Goal: Transaction & Acquisition: Purchase product/service

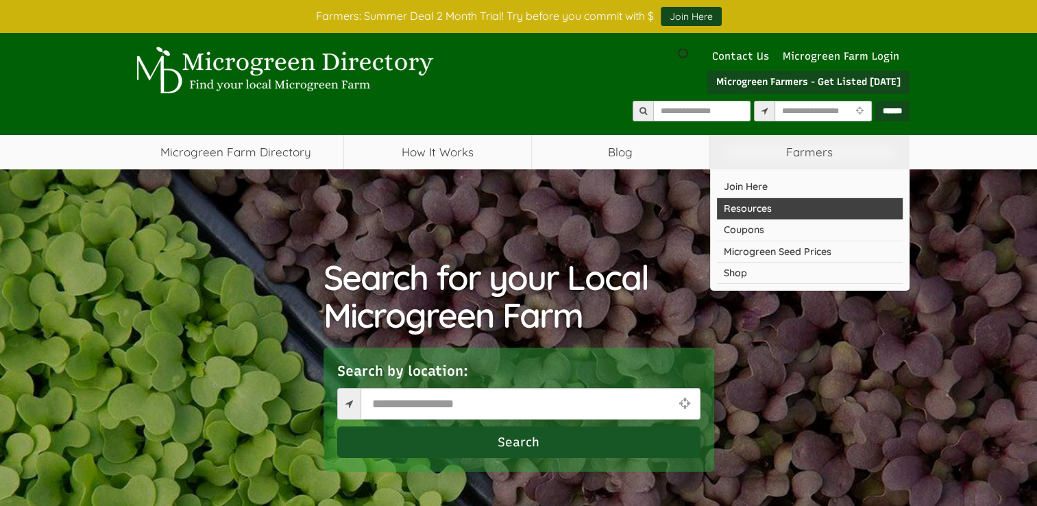
click at [769, 206] on link "Resources" at bounding box center [810, 208] width 186 height 21
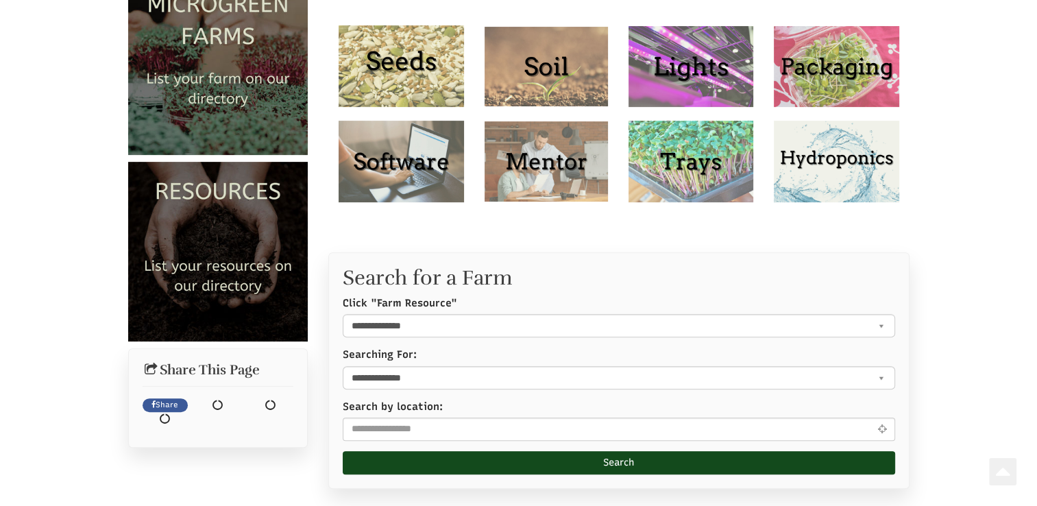
select select "Language Translate Widget"
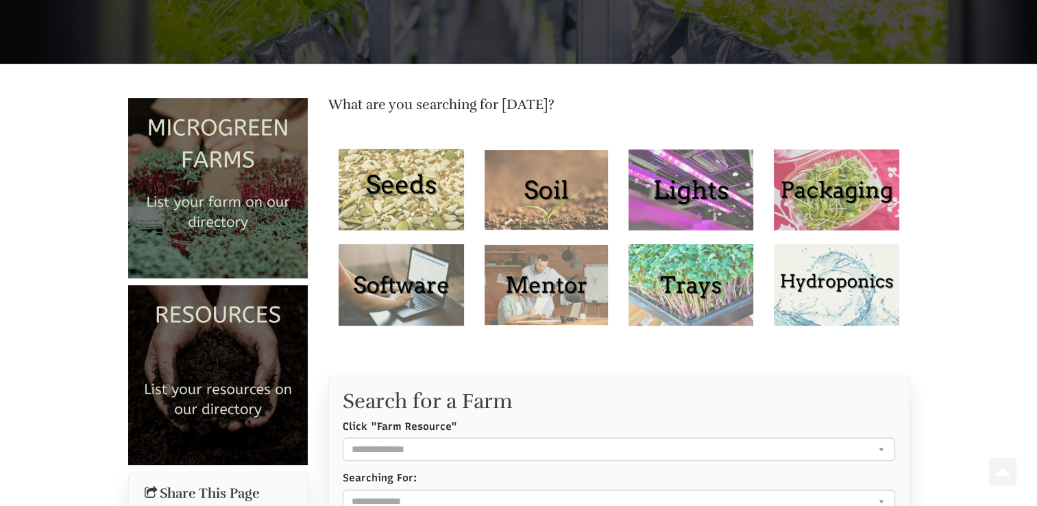
scroll to position [381, 0]
click at [433, 174] on img at bounding box center [401, 190] width 125 height 82
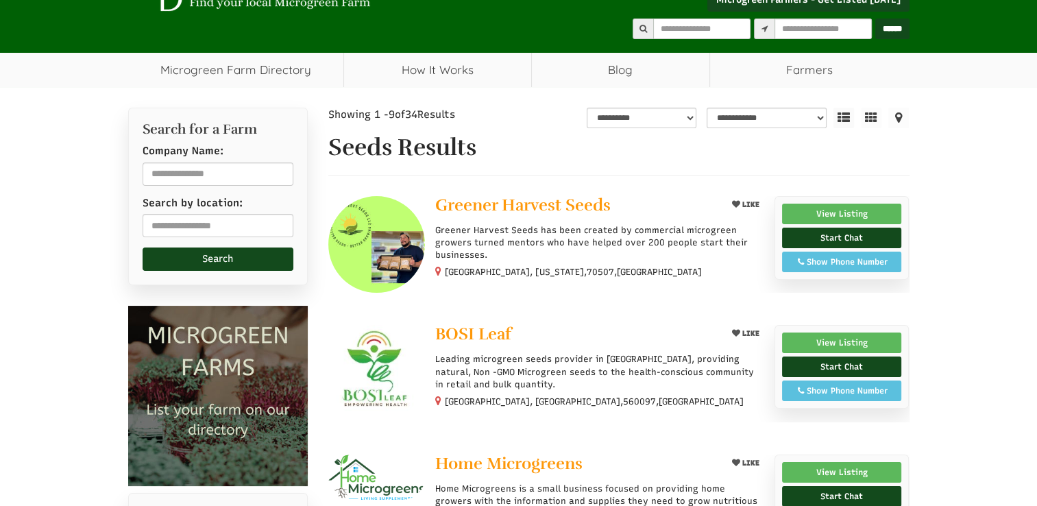
select select "Language Translate Widget"
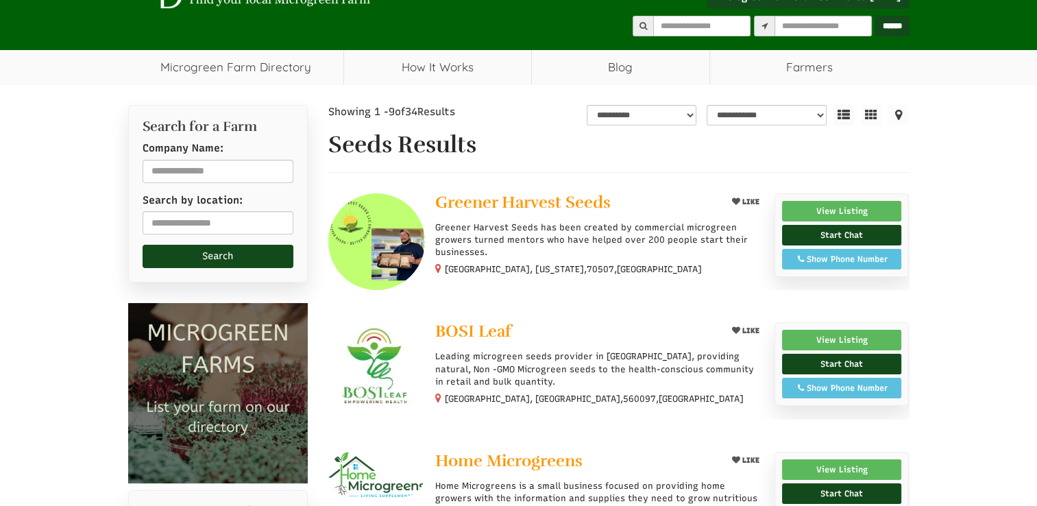
scroll to position [52, 0]
click at [520, 195] on span "Greener Harvest Seeds" at bounding box center [523, 202] width 176 height 21
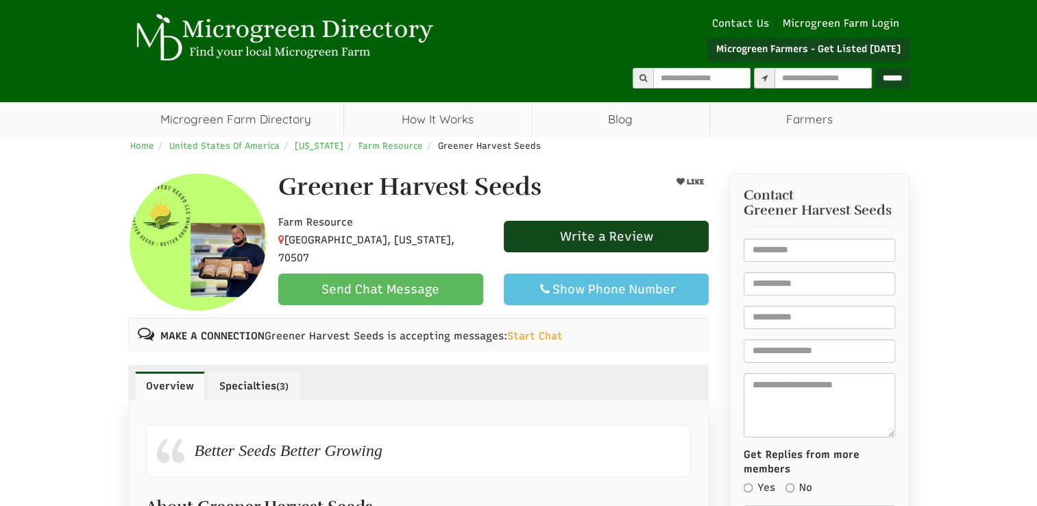
select select "Language Translate Widget"
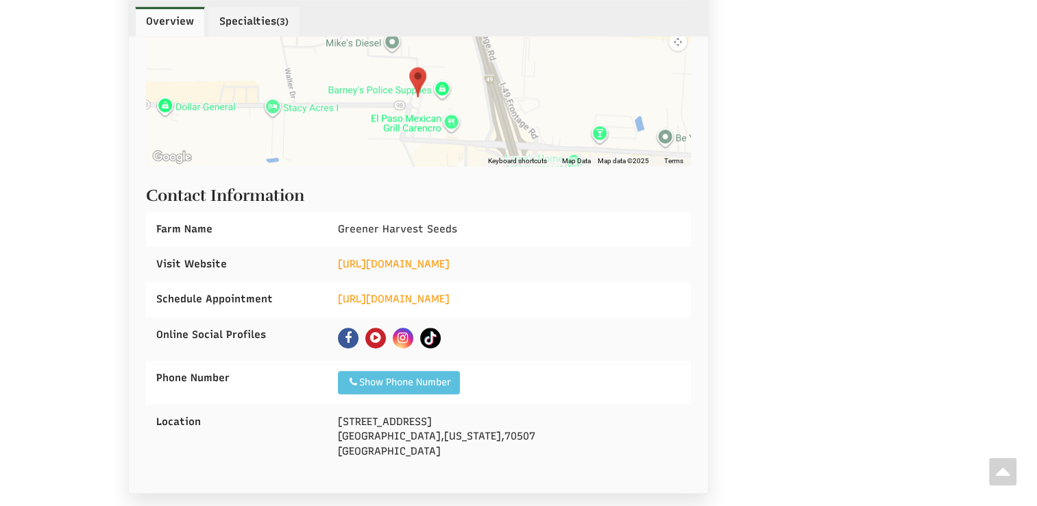
scroll to position [987, 0]
click at [450, 257] on link "https://www.microbizmember.com/" at bounding box center [394, 263] width 112 height 12
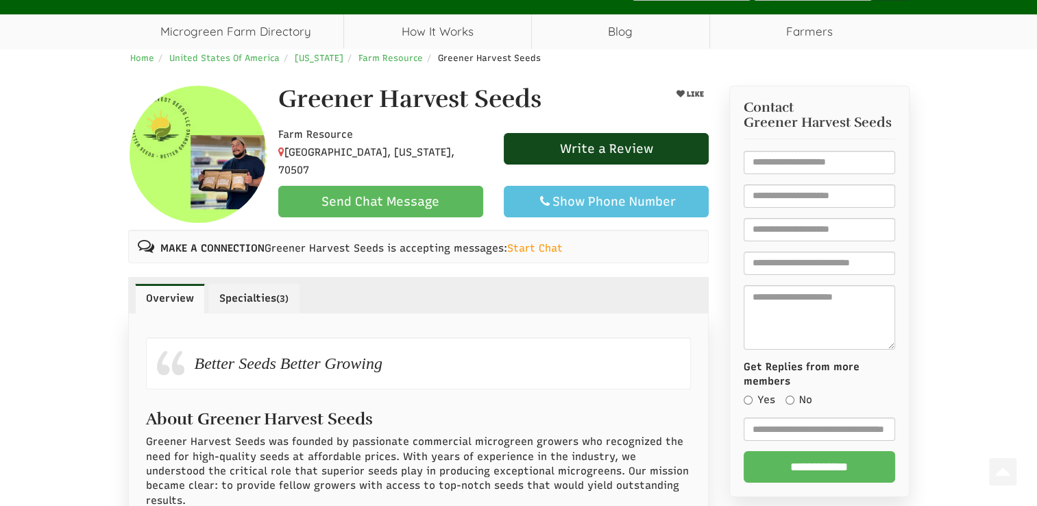
scroll to position [0, 0]
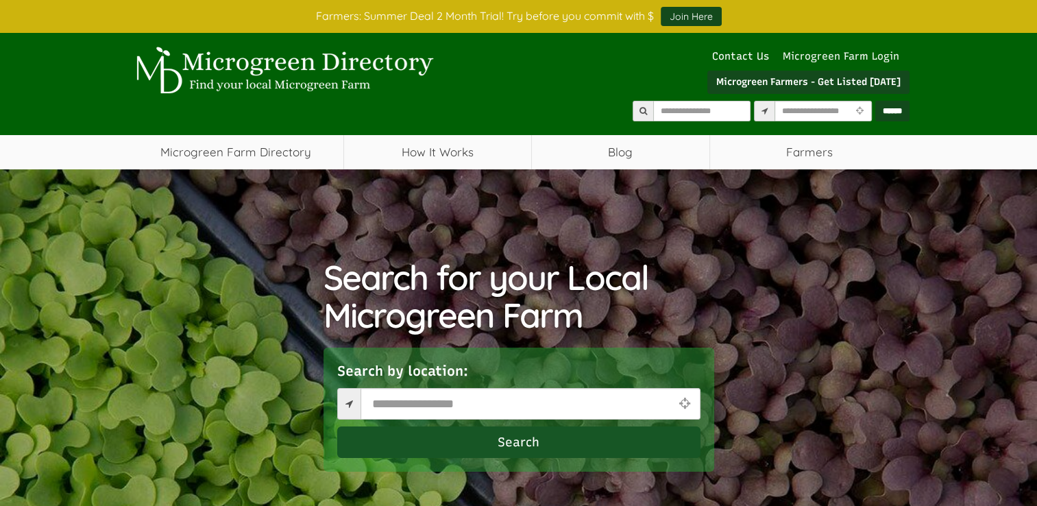
select select "Language Translate Widget"
click at [878, 50] on link "Microgreen Farm Login" at bounding box center [844, 56] width 123 height 12
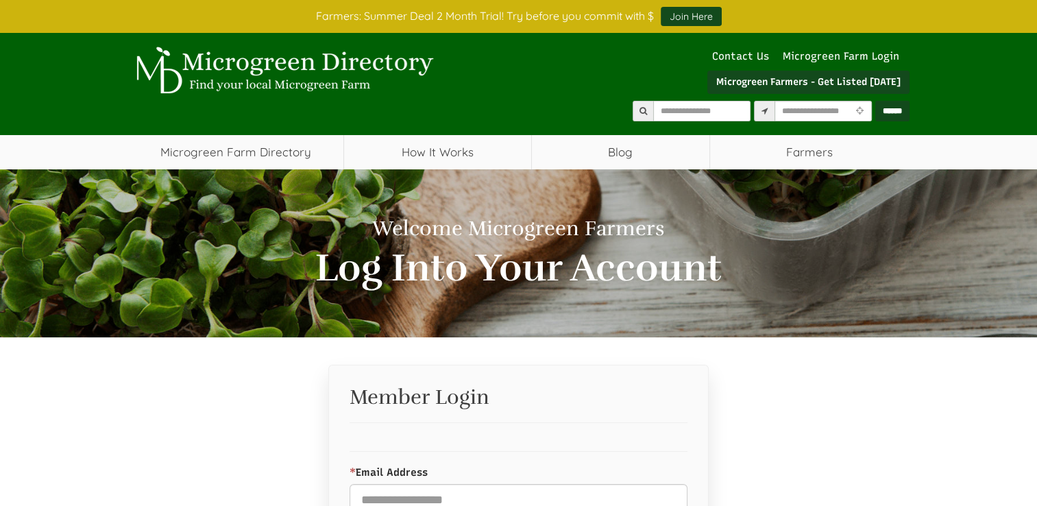
select select "Language Translate Widget"
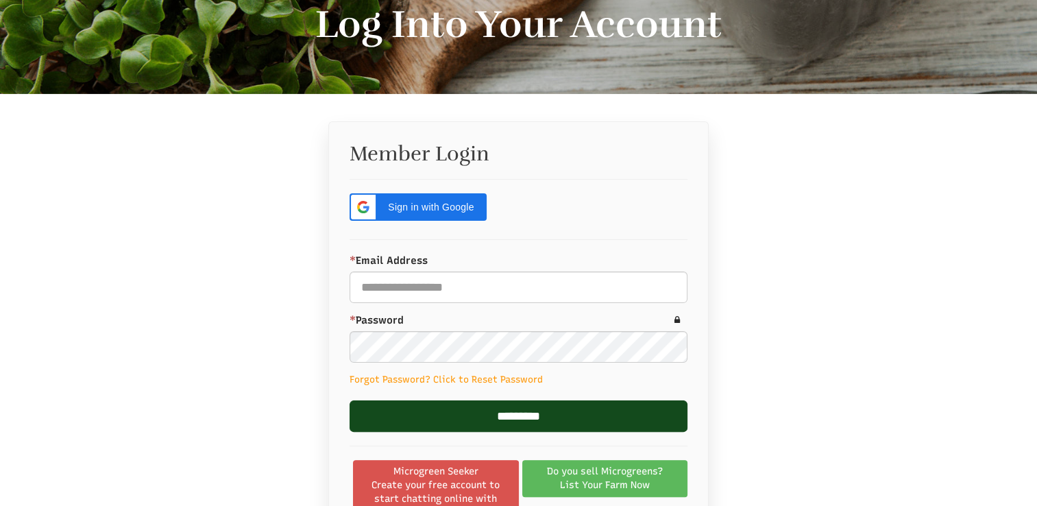
scroll to position [244, 0]
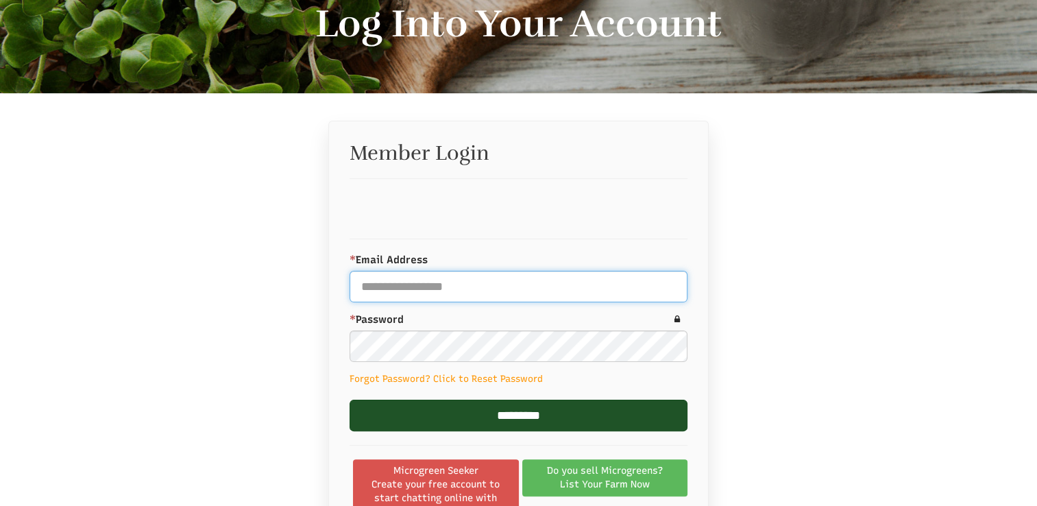
type input "**********"
click at [551, 420] on input "*********" at bounding box center [519, 416] width 338 height 32
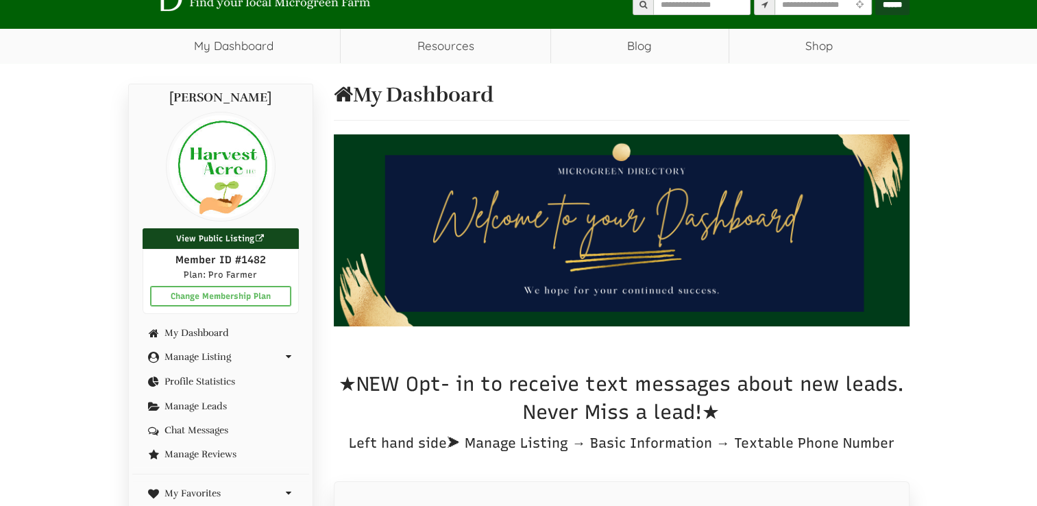
select select "Language Translate Widget"
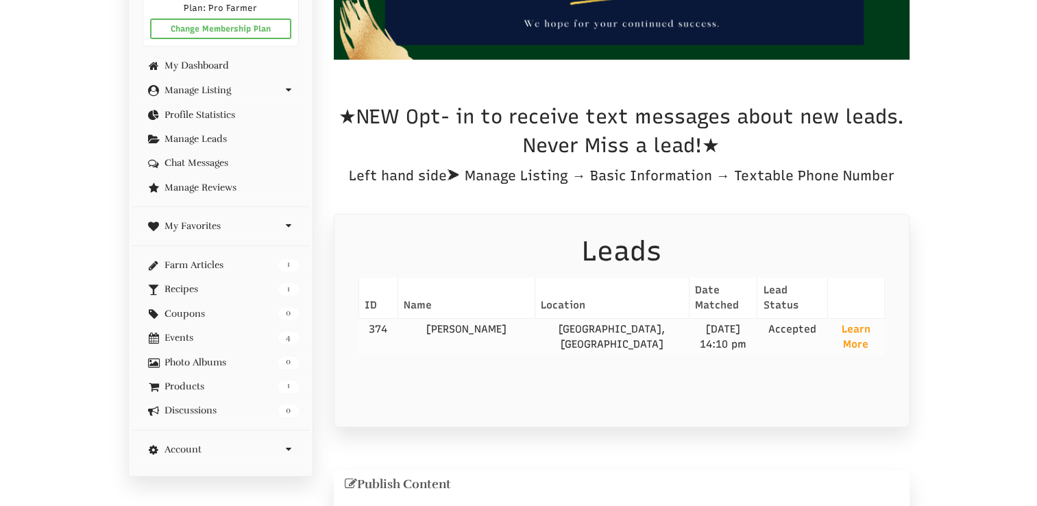
scroll to position [354, 0]
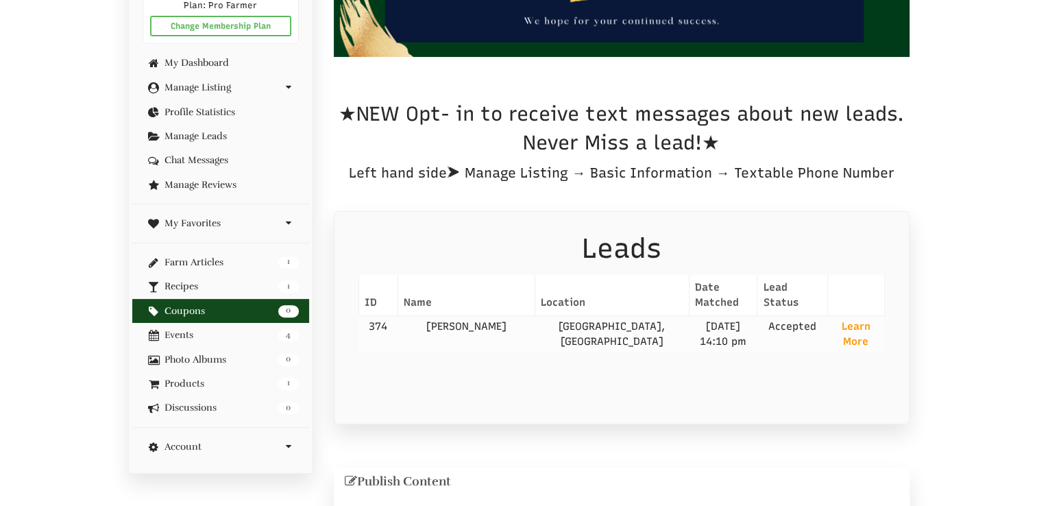
click at [210, 314] on link "0 Coupons" at bounding box center [221, 311] width 156 height 10
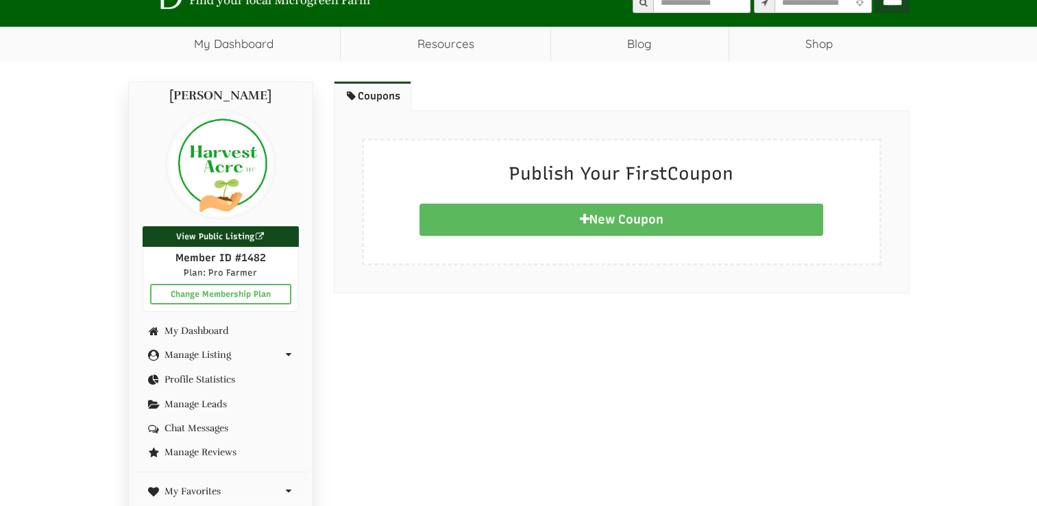
select select "Language Translate Widget"
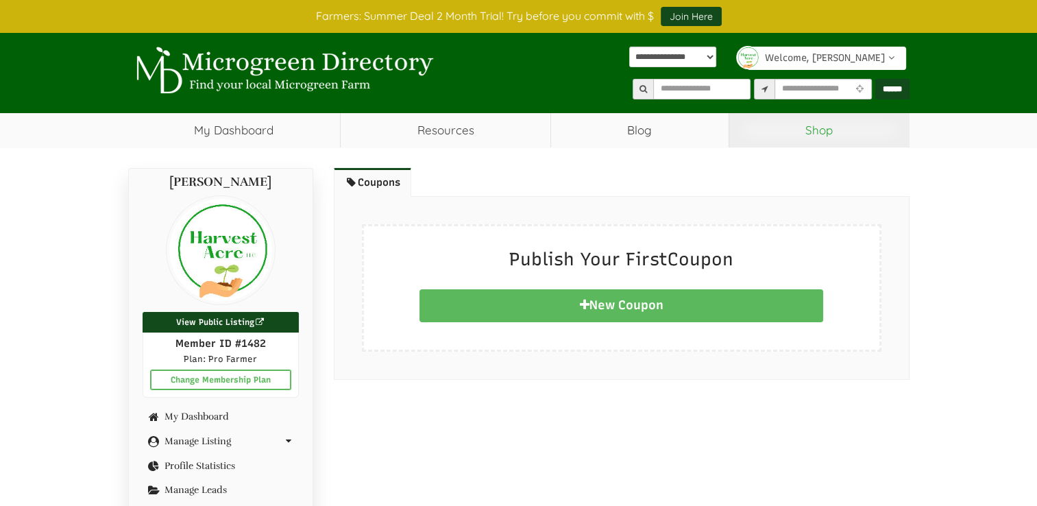
click at [825, 128] on link "Shop" at bounding box center [819, 130] width 180 height 34
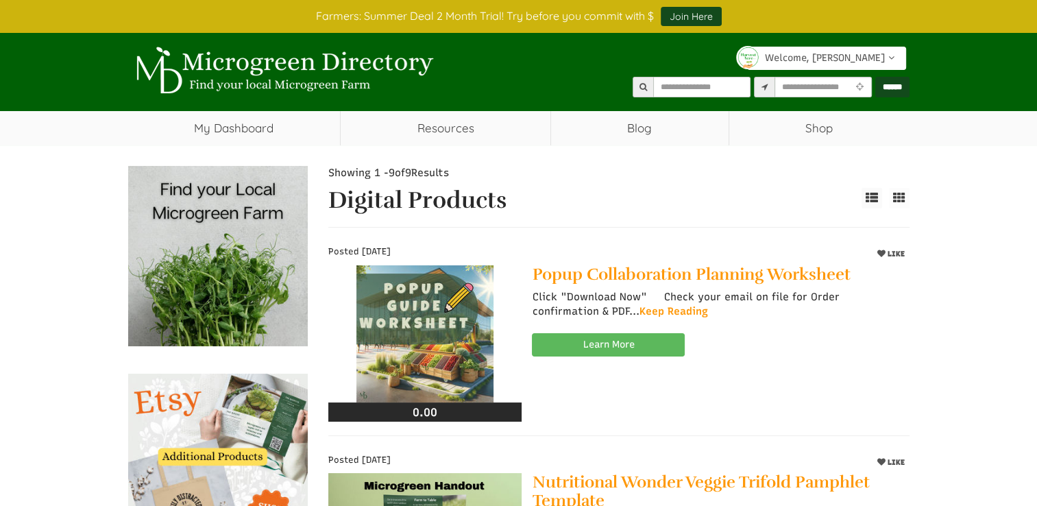
select select "Language Translate Widget"
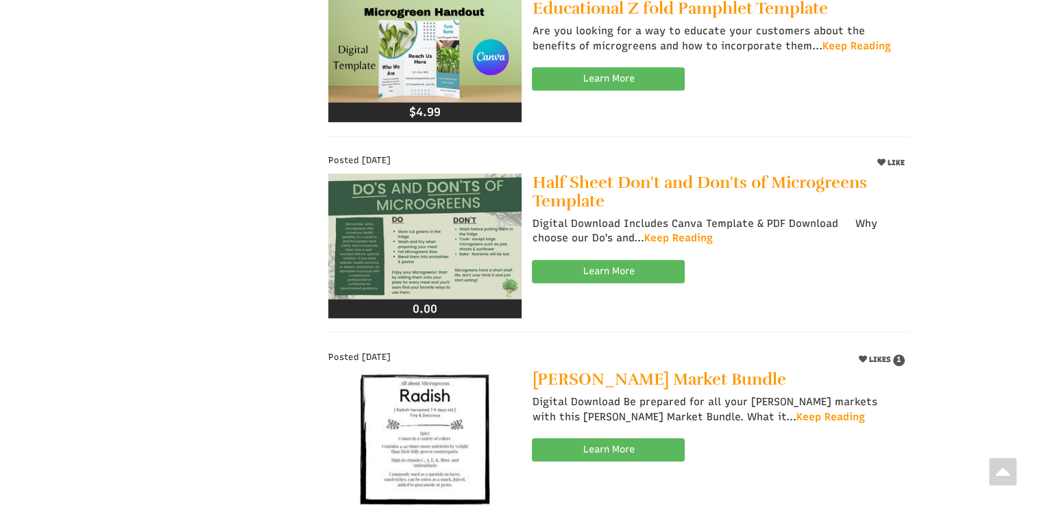
scroll to position [1207, 0]
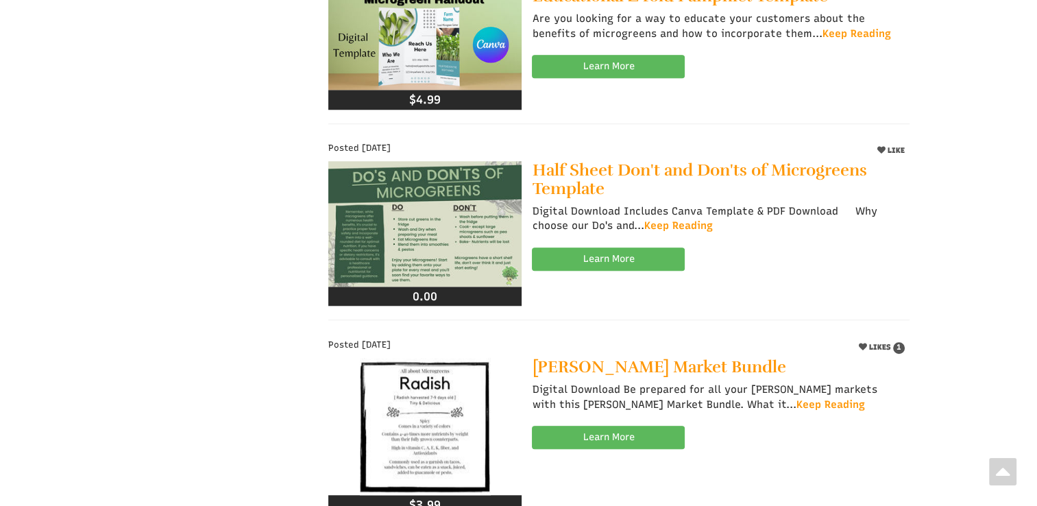
click at [889, 148] on span "LIKE" at bounding box center [894, 150] width 19 height 9
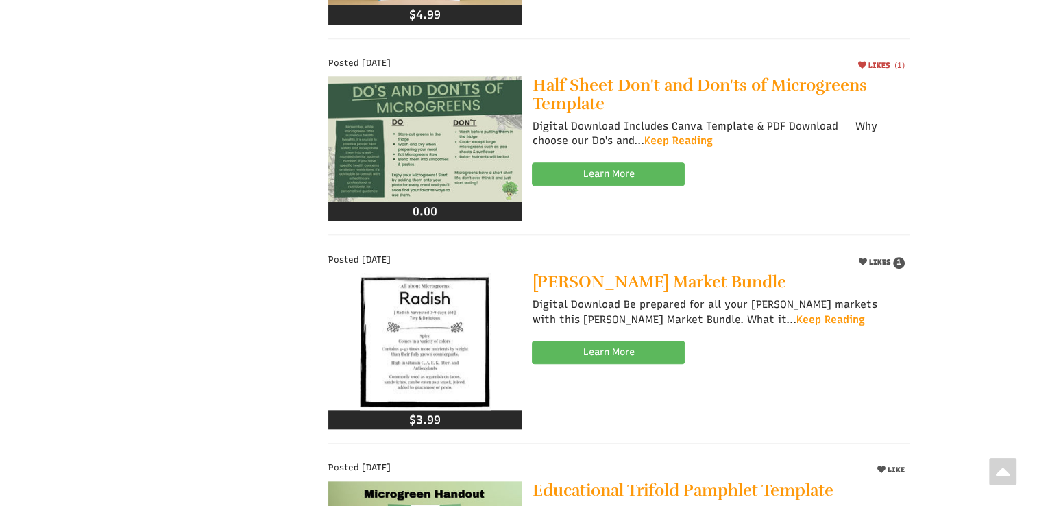
scroll to position [1293, 0]
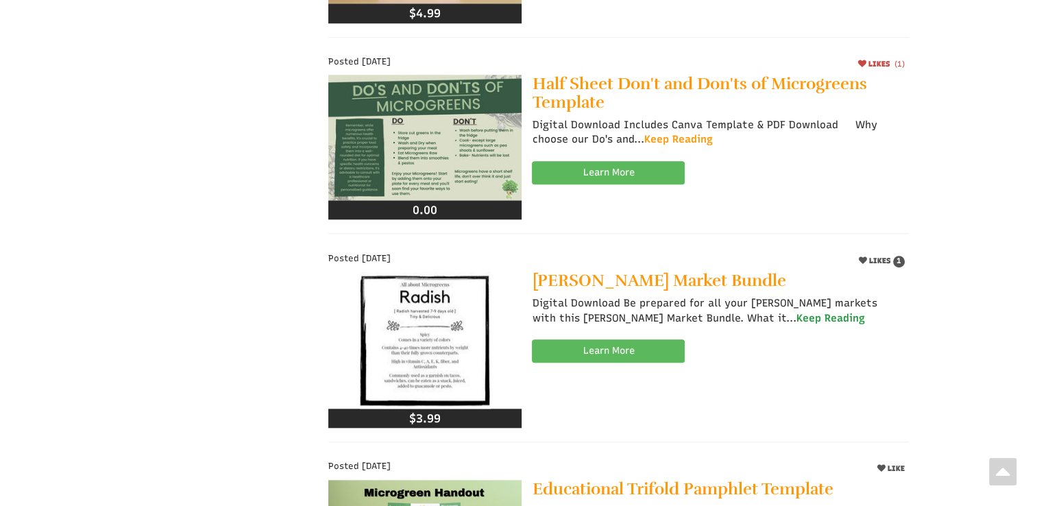
click at [796, 317] on link "Keep Reading" at bounding box center [830, 318] width 69 height 14
click at [656, 341] on link "Learn More" at bounding box center [608, 350] width 153 height 23
click at [669, 328] on p "Digital Download Be prepared for all your farmer's markets with this Farmer's M…" at bounding box center [715, 314] width 367 height 36
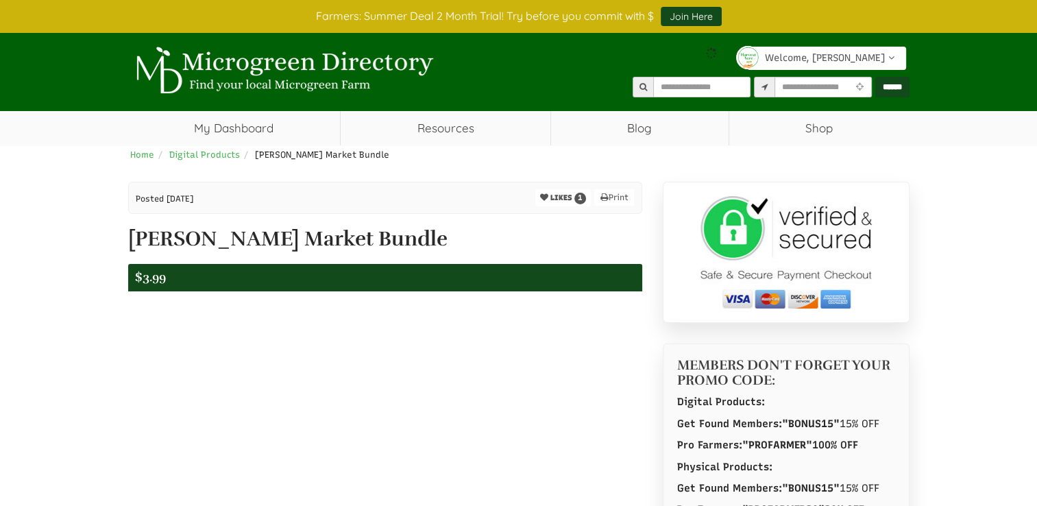
select select "Language Translate Widget"
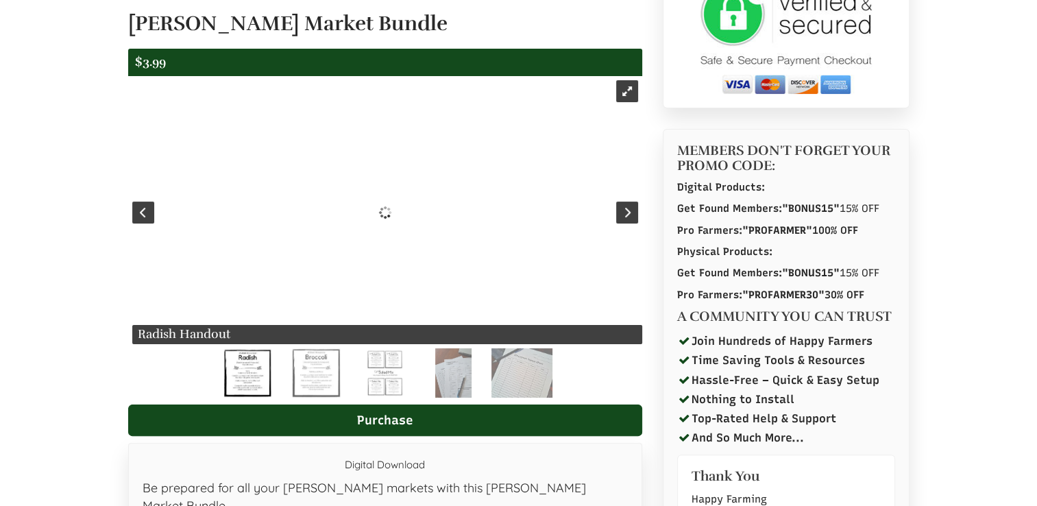
scroll to position [219, 0]
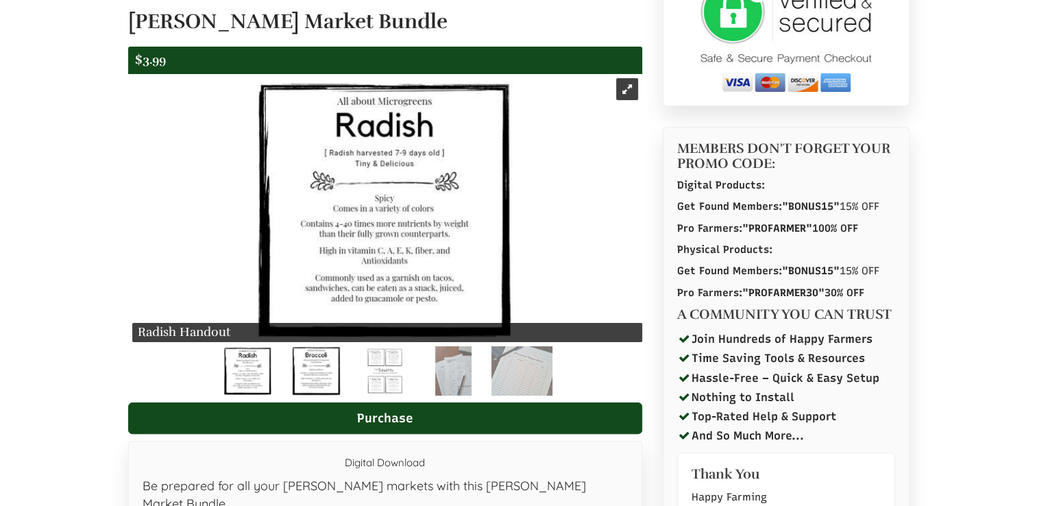
click at [325, 391] on img at bounding box center [316, 370] width 49 height 49
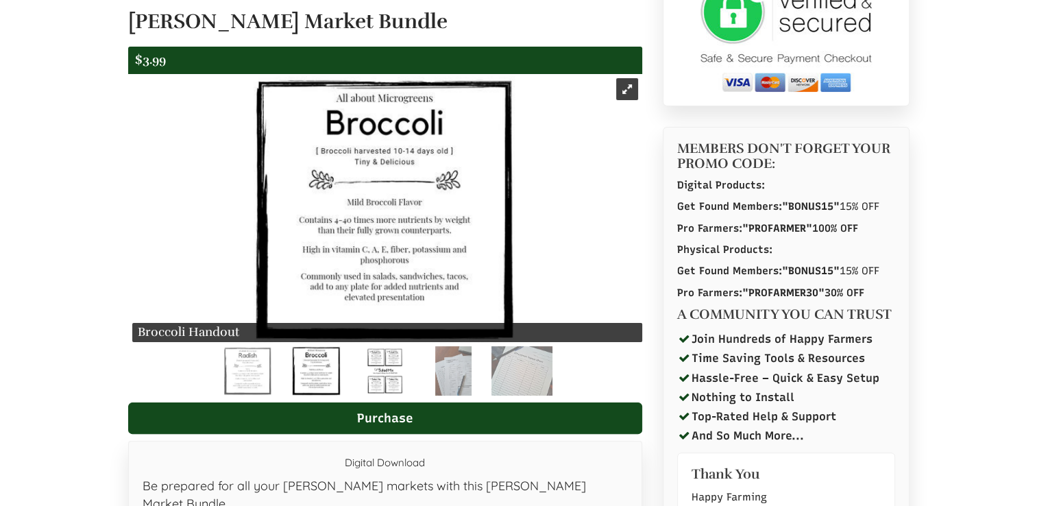
click at [396, 382] on img at bounding box center [384, 370] width 35 height 49
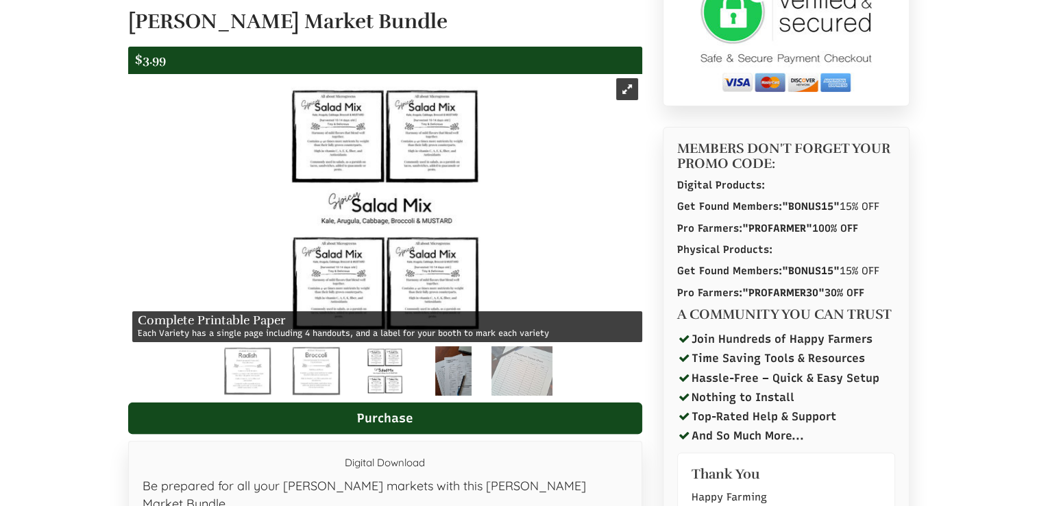
click at [453, 379] on img at bounding box center [453, 370] width 37 height 49
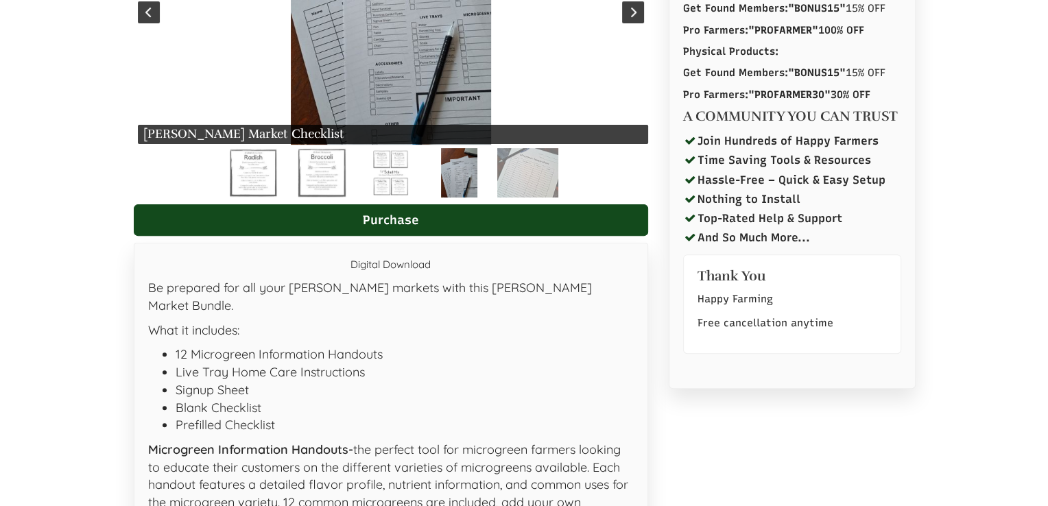
scroll to position [420, 0]
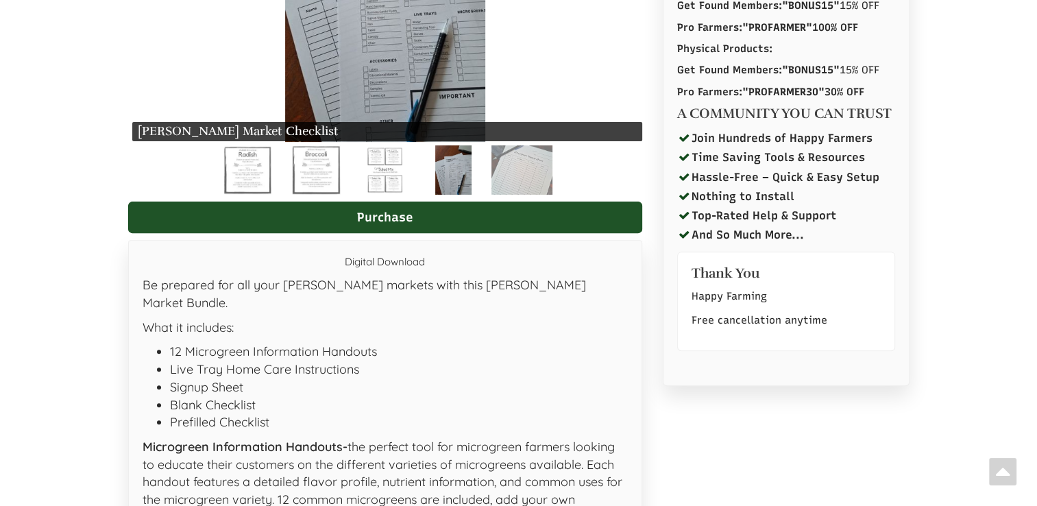
click at [419, 215] on link "Purchase" at bounding box center [385, 218] width 514 height 32
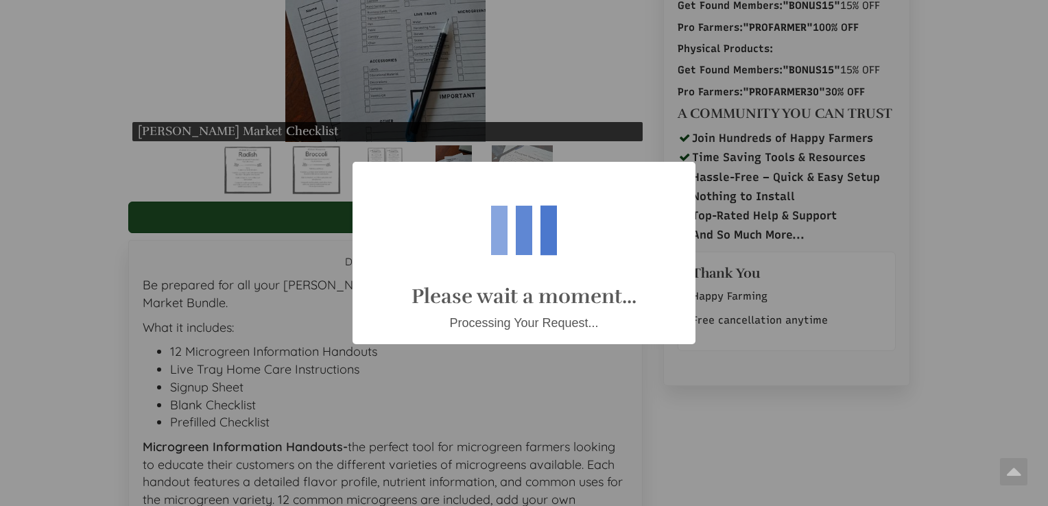
click at [419, 215] on div "? ! i Please wait a moment... Processing Your Request... OK Cancel ×" at bounding box center [523, 253] width 343 height 182
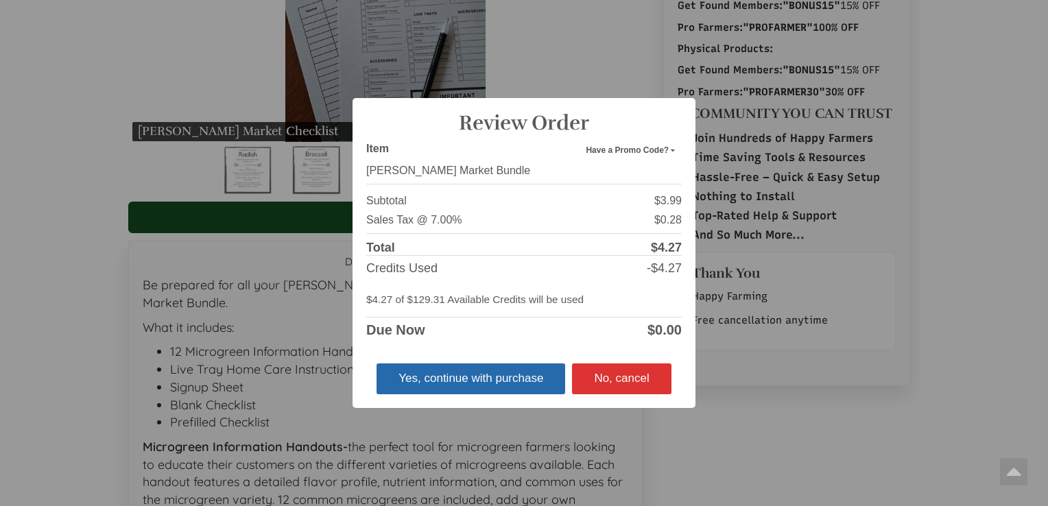
click at [494, 380] on button "Yes, continue with purchase" at bounding box center [470, 378] width 189 height 30
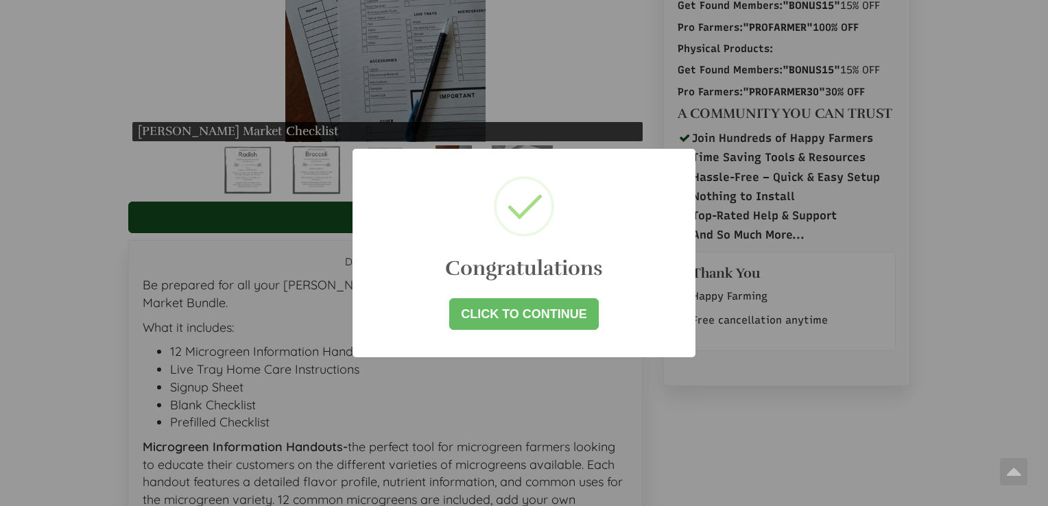
click at [527, 311] on link "Click to Continue" at bounding box center [523, 314] width 149 height 32
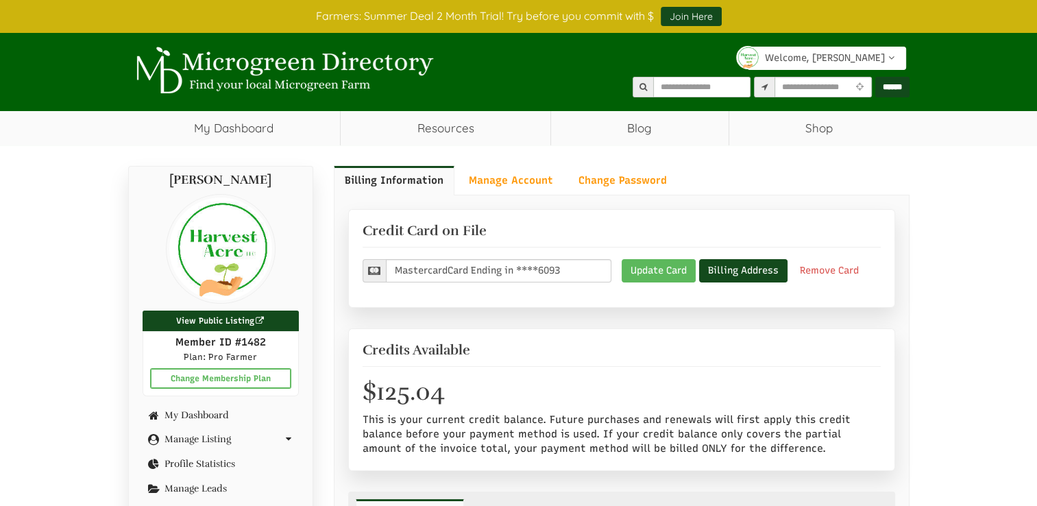
select select "Language Translate Widget"
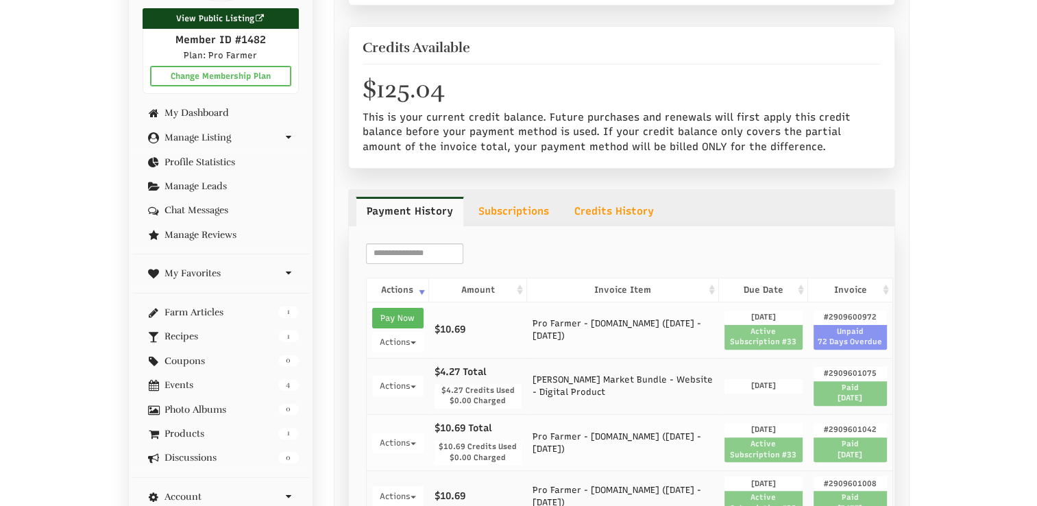
scroll to position [304, 0]
click at [411, 313] on link "Pay Now" at bounding box center [397, 317] width 51 height 21
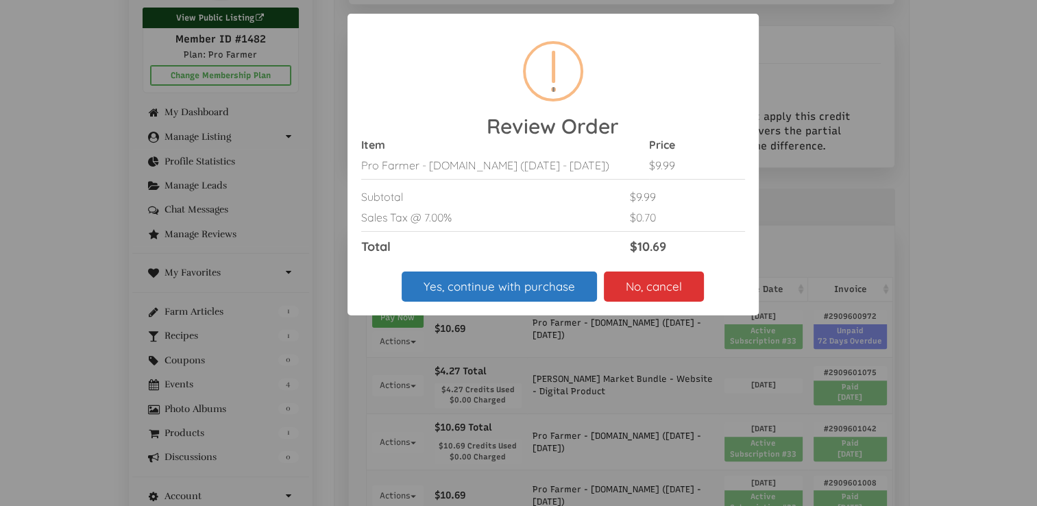
click at [538, 302] on button "Yes, continue with purchase" at bounding box center [499, 287] width 195 height 30
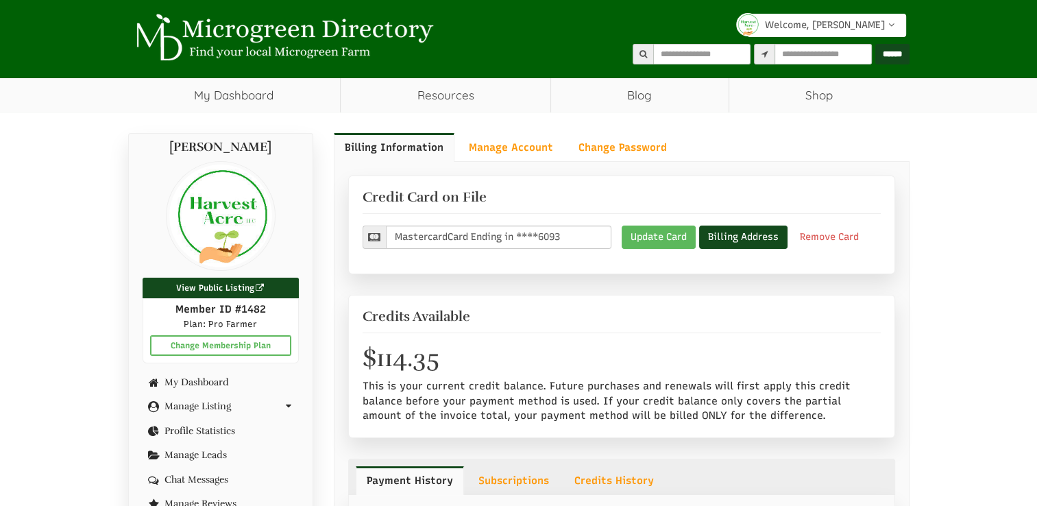
select select "Language Translate Widget"
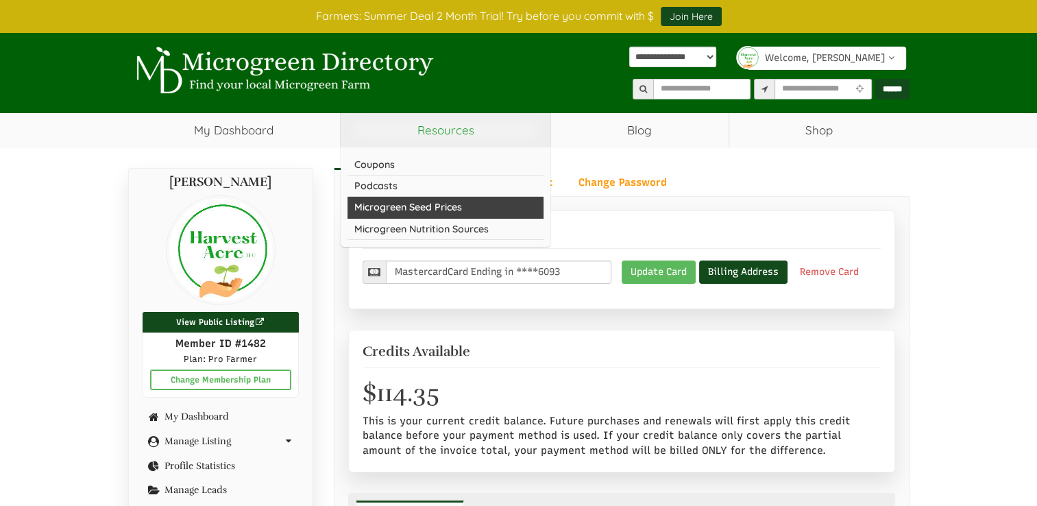
click at [446, 204] on link "Microgreen Seed Prices" at bounding box center [446, 207] width 196 height 21
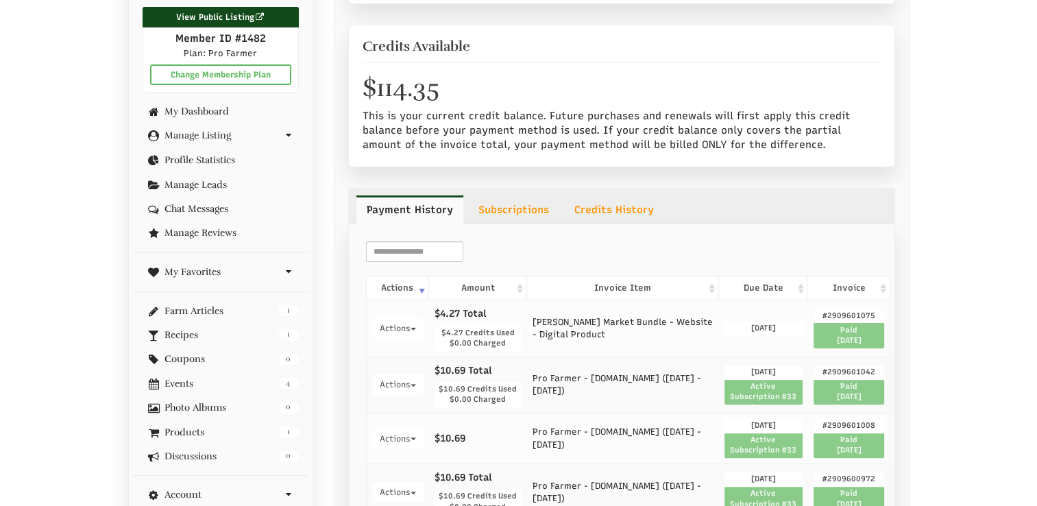
select select "Language Translate Widget"
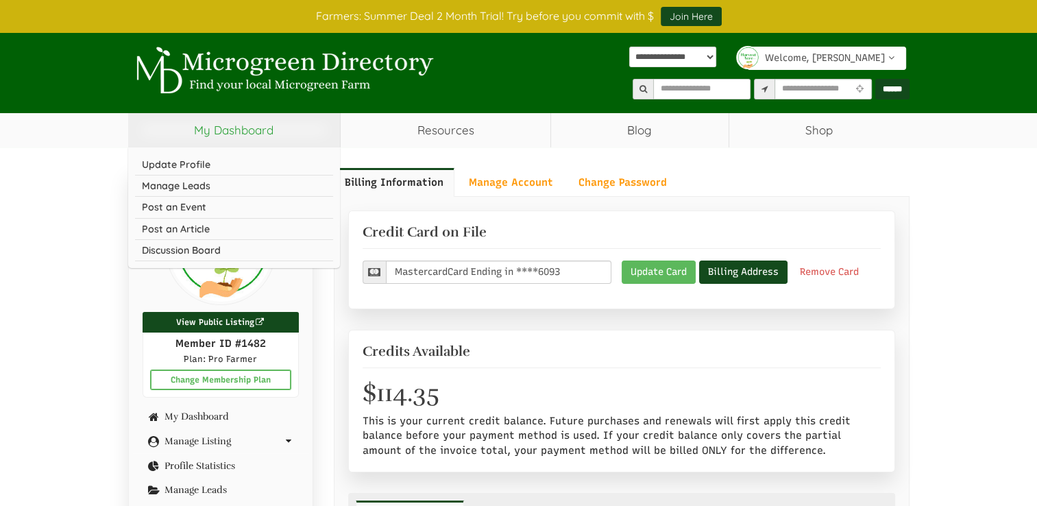
click at [238, 125] on link "My Dashboard" at bounding box center [234, 130] width 213 height 34
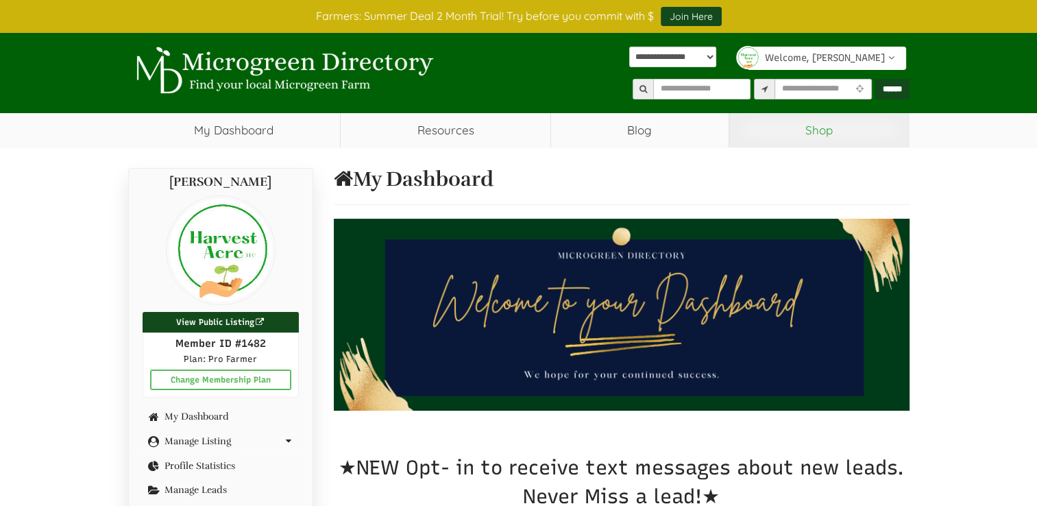
click at [832, 132] on link "Shop" at bounding box center [819, 130] width 180 height 34
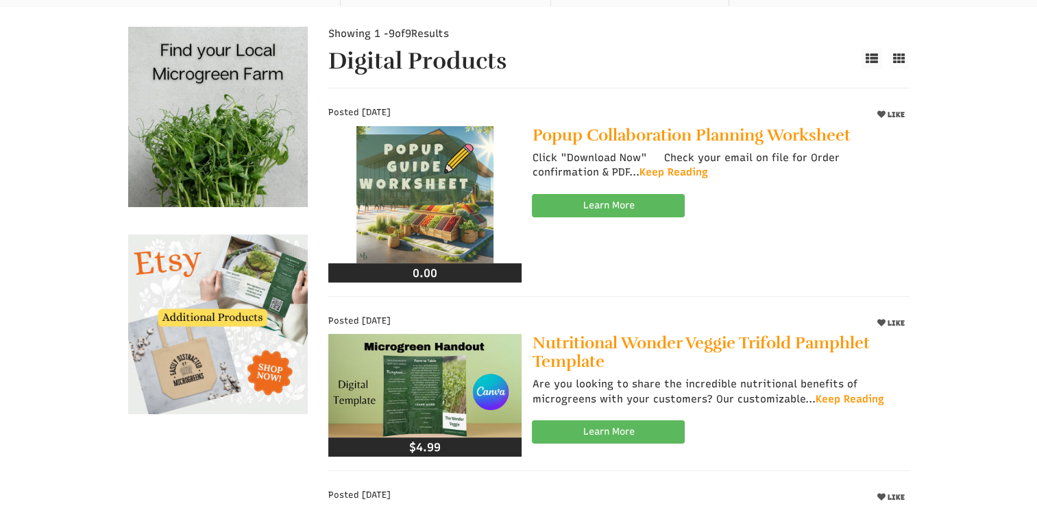
select select "Language Translate Widget"
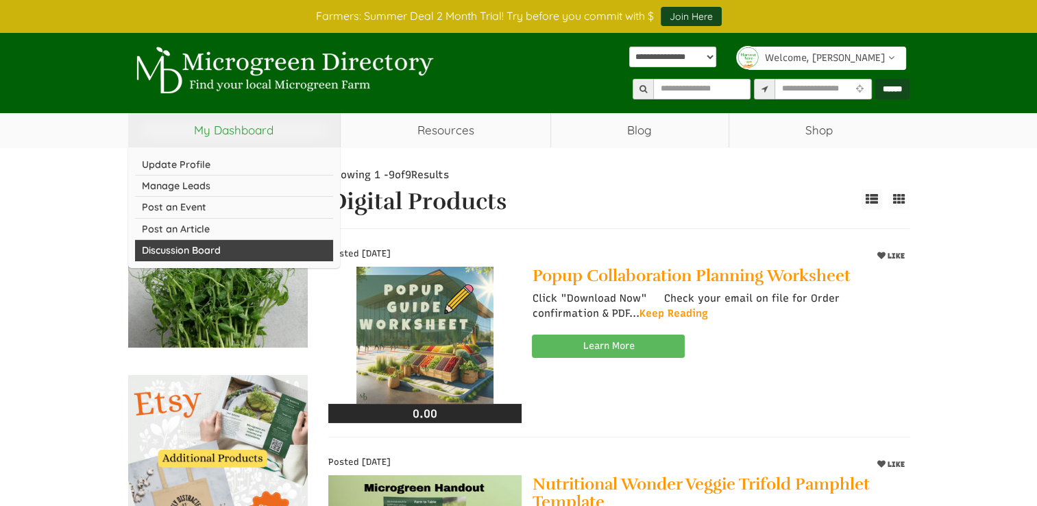
click at [225, 258] on link "Discussion Board" at bounding box center [234, 250] width 199 height 21
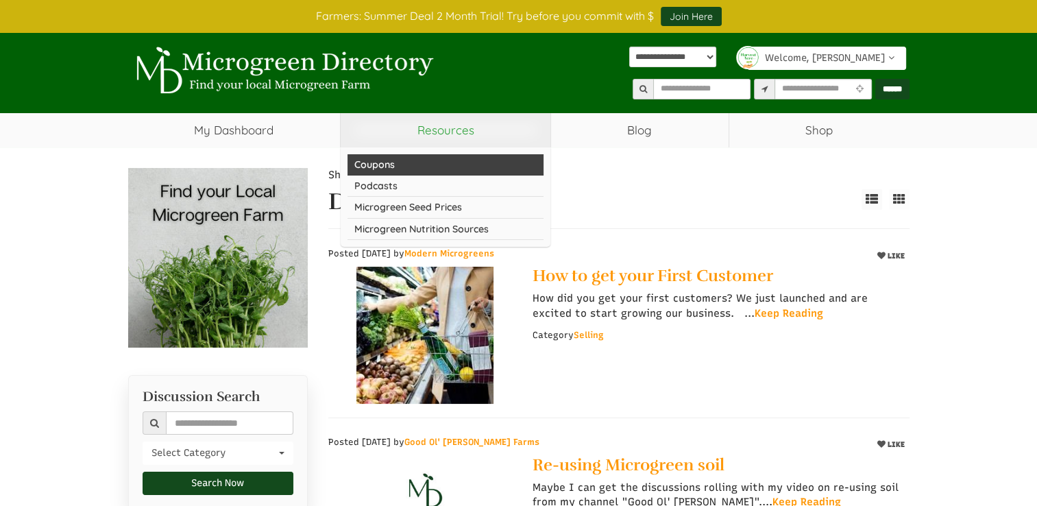
click at [460, 161] on link "Coupons" at bounding box center [446, 164] width 196 height 21
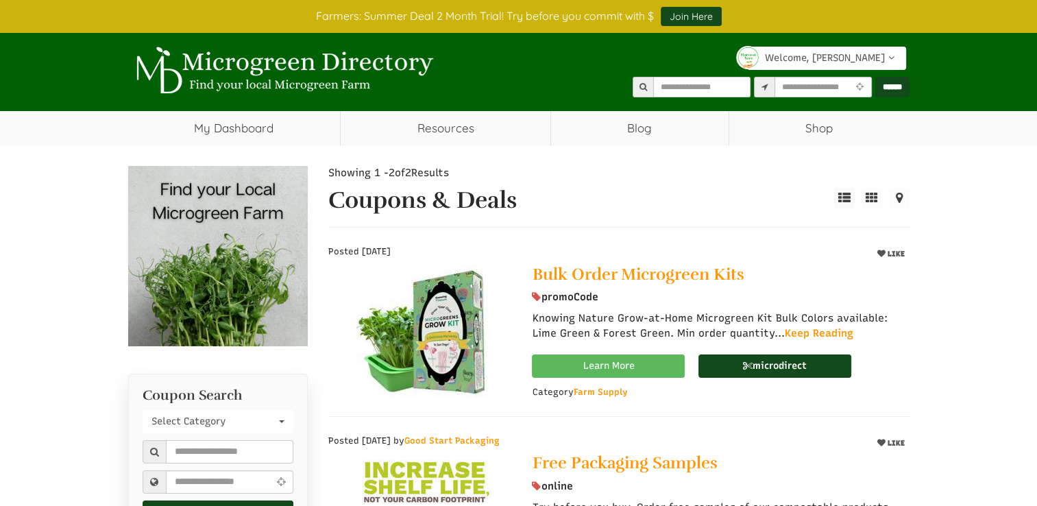
select select "Language Translate Widget"
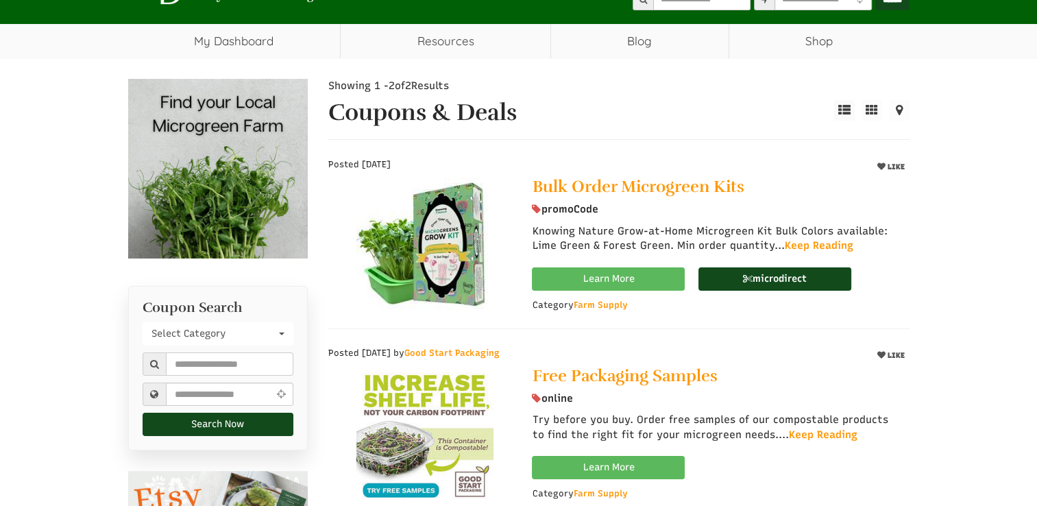
scroll to position [90, 0]
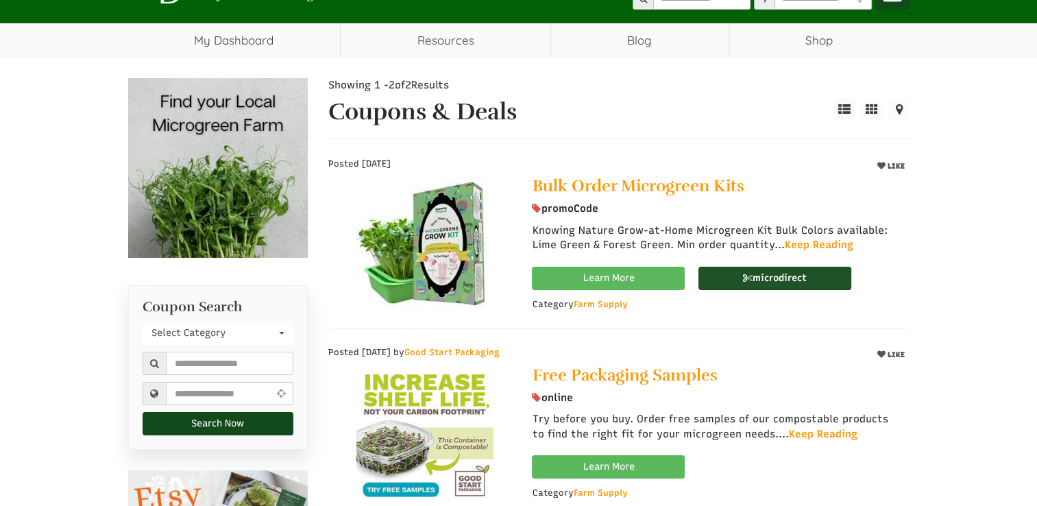
click at [781, 276] on link "microdirect" at bounding box center [775, 278] width 153 height 23
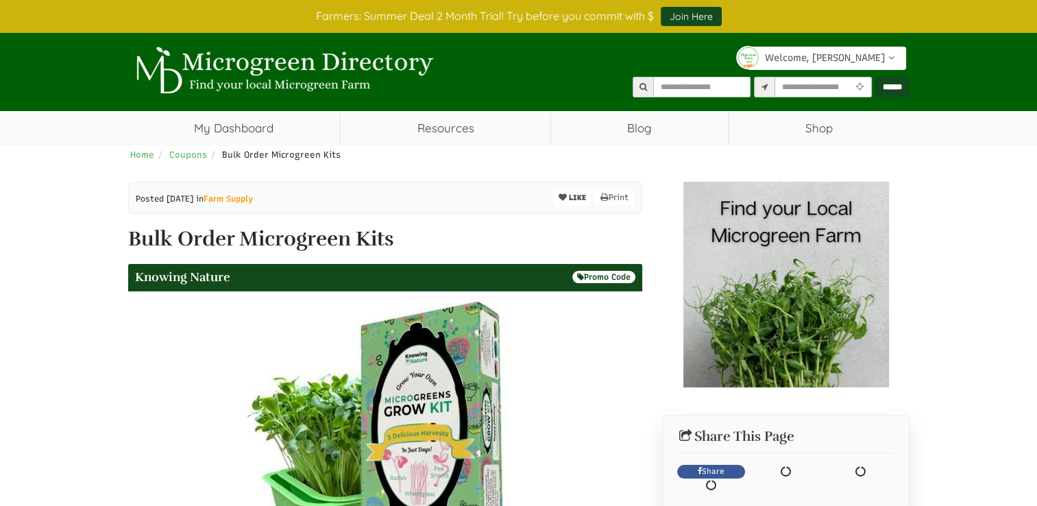
select select "Language Translate Widget"
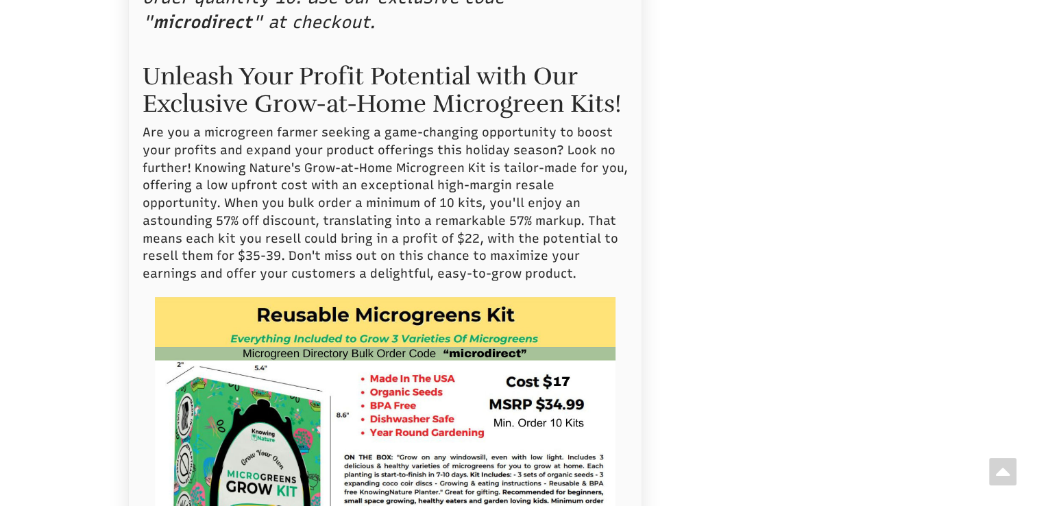
scroll to position [688, 0]
